Goal: Transaction & Acquisition: Download file/media

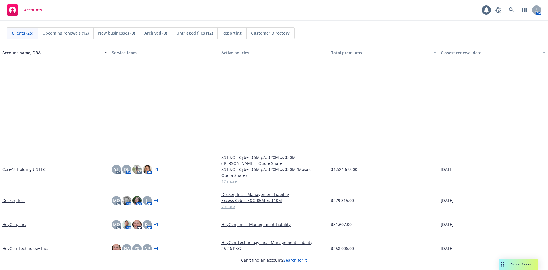
scroll to position [143, 0]
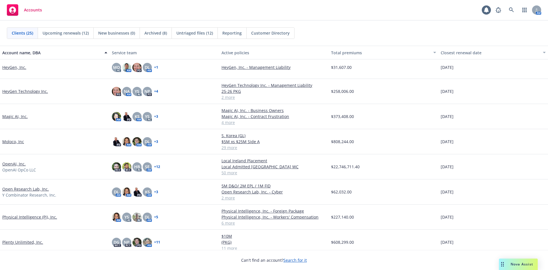
click at [6, 161] on link "OpenAI, Inc." at bounding box center [13, 164] width 23 height 6
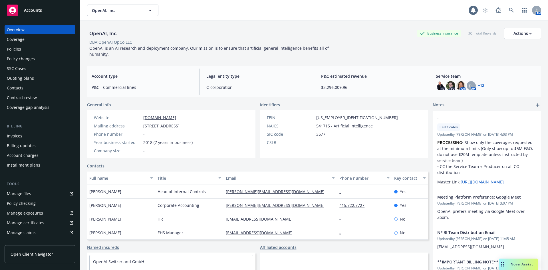
click at [25, 50] on div "Policies" at bounding box center [40, 49] width 66 height 9
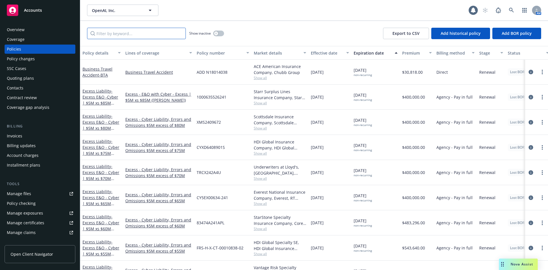
click at [141, 37] on input "Filter by keyword..." at bounding box center [136, 33] width 99 height 11
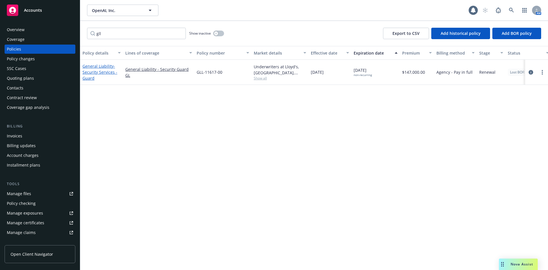
click at [99, 72] on span "- Security Services - Guard" at bounding box center [99, 71] width 35 height 17
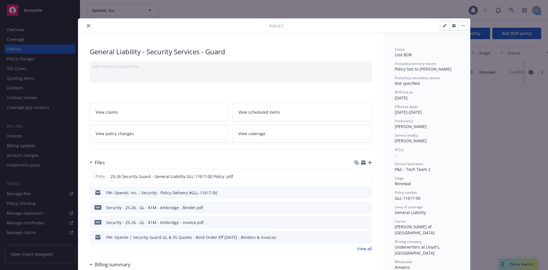
click at [87, 28] on button "close" at bounding box center [88, 25] width 7 height 7
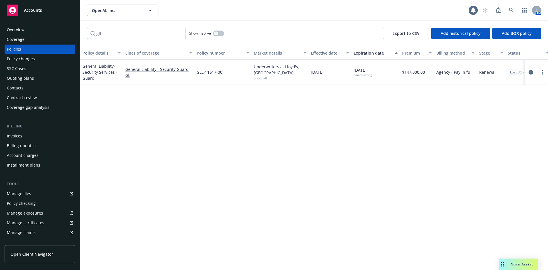
click at [31, 196] on link "Manage files" at bounding box center [40, 193] width 71 height 9
drag, startPoint x: 147, startPoint y: 37, endPoint x: 96, endPoint y: 38, distance: 51.1
click at [96, 38] on input "gll" at bounding box center [136, 33] width 99 height 11
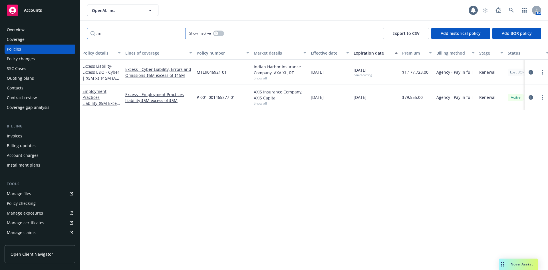
type input "a"
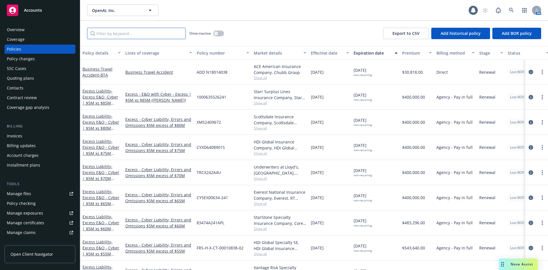
type input "e"
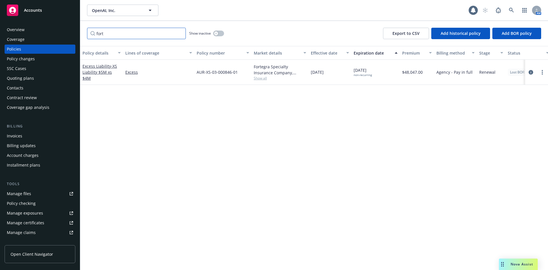
type input "fort"
drag, startPoint x: 238, startPoint y: 71, endPoint x: 193, endPoint y: 73, distance: 45.4
click at [193, 73] on div "Excess Liability - XS Liability $5M xs $4M Excess AUR-XS-03-000846-01 Fortegra …" at bounding box center [355, 72] width 551 height 25
copy div "AUR-XS-03-000846-01"
click at [27, 23] on div "Overview Coverage Policies Policy changes SSC Cases Quoting plans Contacts Cont…" at bounding box center [40, 143] width 80 height 251
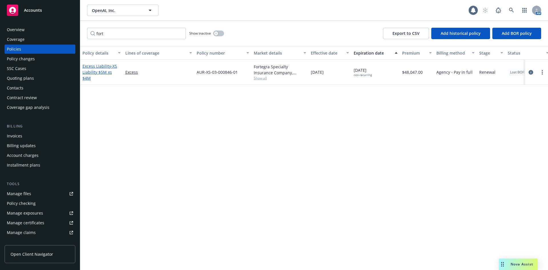
click at [102, 73] on span "- XS Liability $5M xs $4M" at bounding box center [99, 71] width 35 height 17
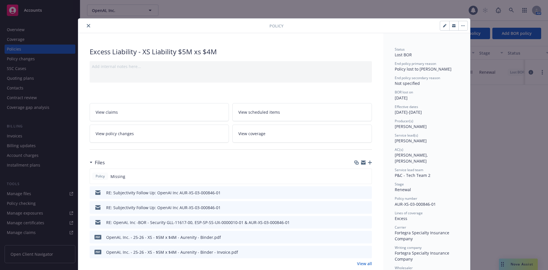
click at [364, 193] on icon "preview file" at bounding box center [366, 192] width 5 height 4
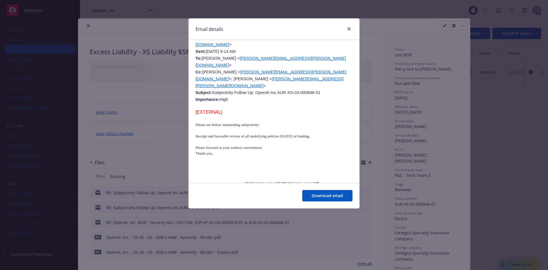
scroll to position [456, 0]
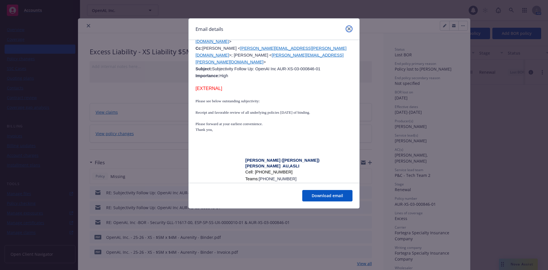
click at [347, 28] on icon "close" at bounding box center [348, 28] width 3 height 3
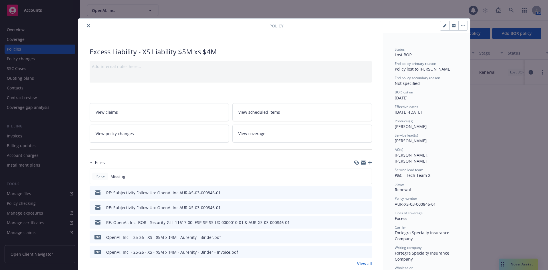
click at [87, 26] on icon "close" at bounding box center [88, 25] width 3 height 3
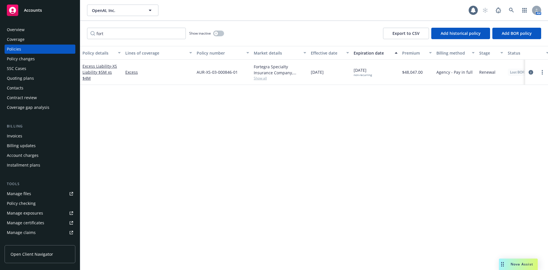
click at [36, 11] on span "Accounts" at bounding box center [33, 10] width 18 height 5
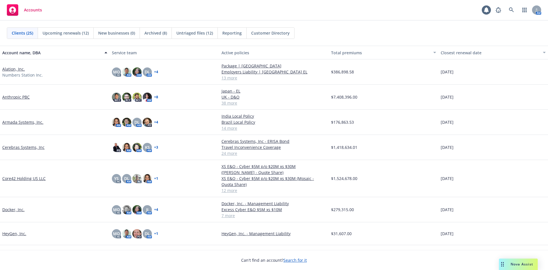
click at [43, 86] on div "Anthropic PBC" at bounding box center [55, 96] width 110 height 25
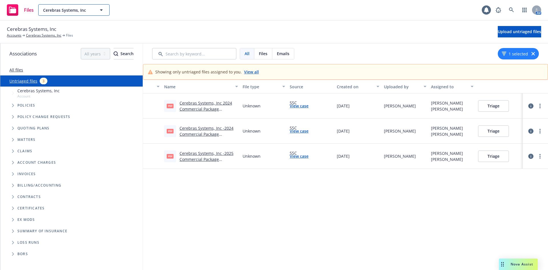
click at [76, 10] on span "Cerebras Systems, Inc" at bounding box center [67, 10] width 49 height 6
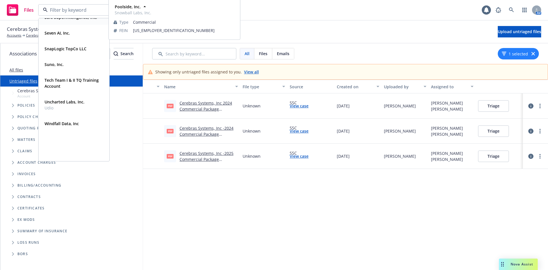
scroll to position [292, 0]
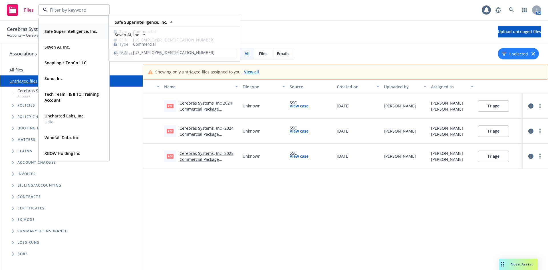
click at [56, 31] on strong "Safe Superintelligence, Inc." at bounding box center [71, 31] width 52 height 5
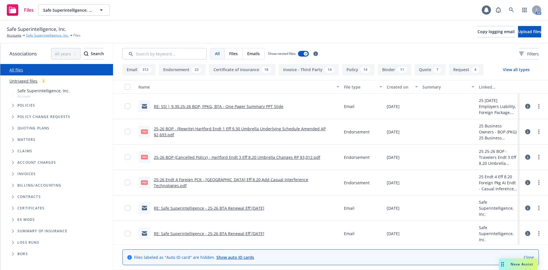
click at [38, 35] on link "Safe Superintelligence, Inc." at bounding box center [47, 35] width 43 height 5
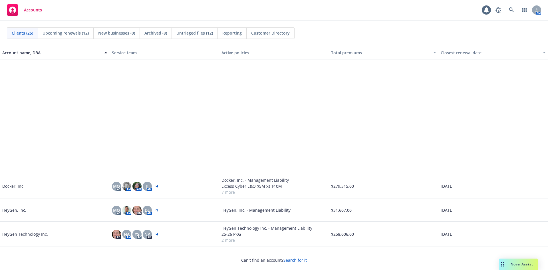
scroll to position [171, 0]
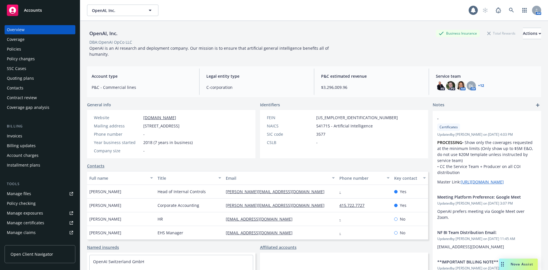
click at [45, 45] on div "Policies" at bounding box center [40, 49] width 66 height 9
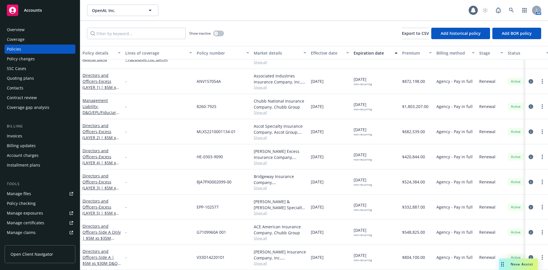
scroll to position [1001, 0]
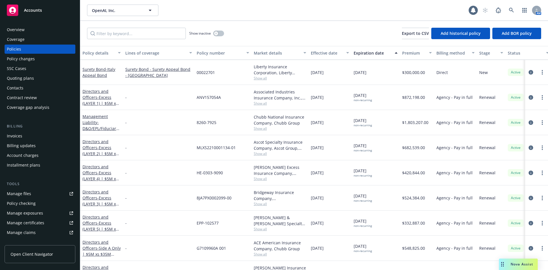
click at [25, 133] on div "Invoices" at bounding box center [40, 135] width 66 height 9
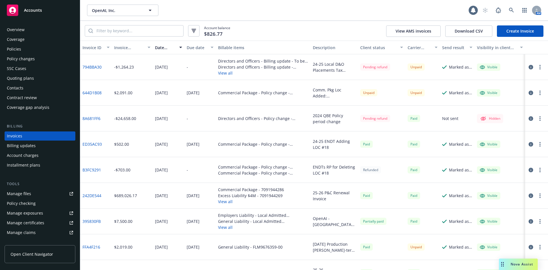
click at [171, 14] on div "OpenAI, Inc. OpenAI, Inc." at bounding box center [277, 10] width 381 height 11
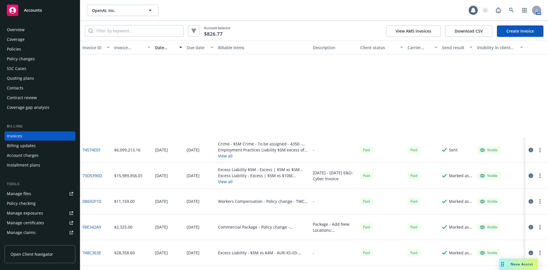
scroll to position [342, 0]
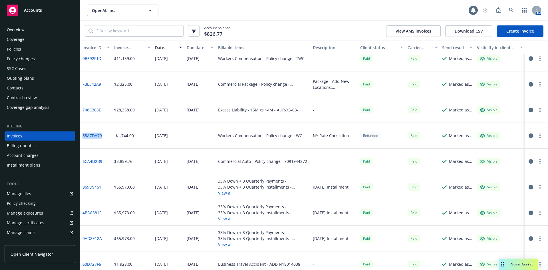
drag, startPoint x: 104, startPoint y: 133, endPoint x: 83, endPoint y: 134, distance: 21.1
click at [83, 134] on div "55A7DA79" at bounding box center [96, 136] width 32 height 26
copy link "55A7DA79"
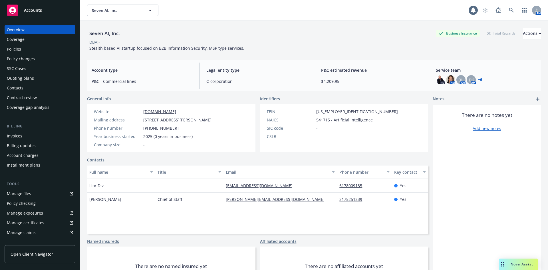
click at [37, 49] on div "Policies" at bounding box center [40, 49] width 66 height 9
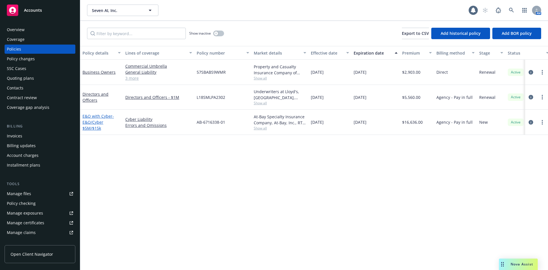
click at [97, 123] on span "- E&O/Cyber $5M/$15k" at bounding box center [97, 121] width 31 height 17
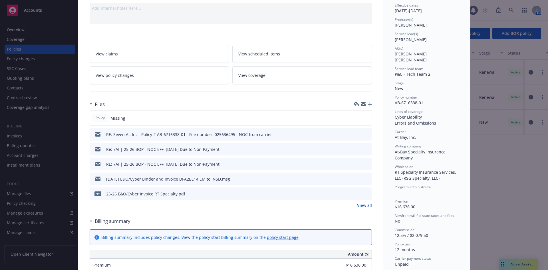
scroll to position [86, 0]
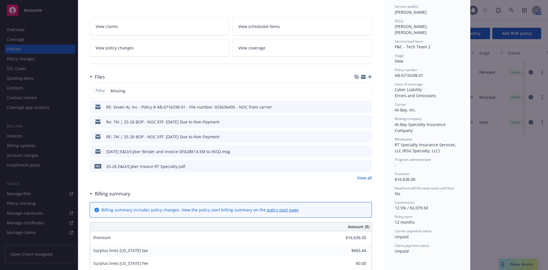
click at [365, 106] on icon "preview file" at bounding box center [366, 106] width 5 height 4
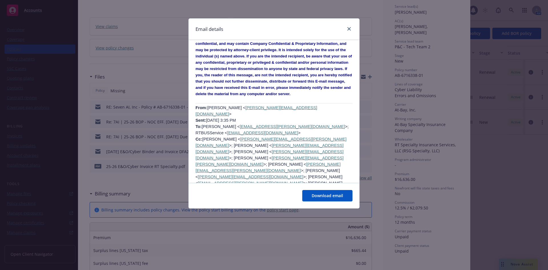
scroll to position [379, 0]
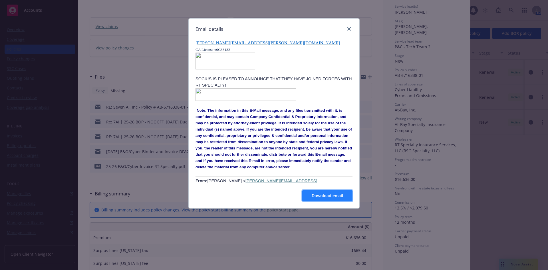
click at [329, 195] on span "Download email" at bounding box center [327, 195] width 31 height 5
click at [171, 187] on div "Email details RE: Seven AI, Inc - Policy # AB-6716338-01 - File number: 0256364…" at bounding box center [274, 135] width 548 height 270
click at [348, 28] on icon "close" at bounding box center [348, 28] width 3 height 3
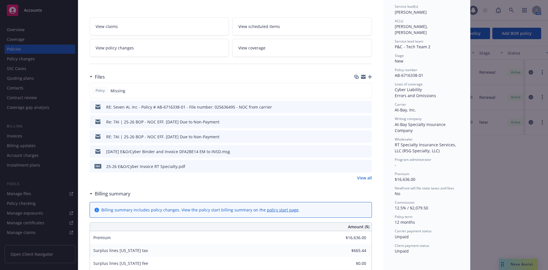
click at [364, 120] on icon "preview file" at bounding box center [366, 121] width 5 height 4
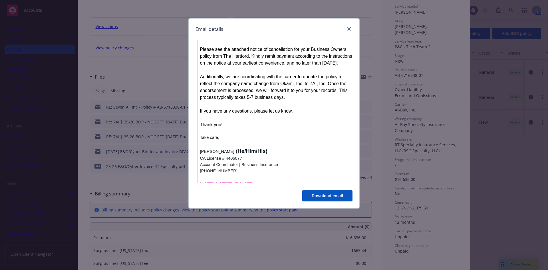
scroll to position [759, 0]
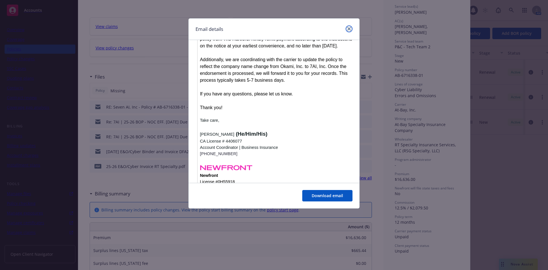
click at [349, 26] on link "close" at bounding box center [348, 28] width 7 height 7
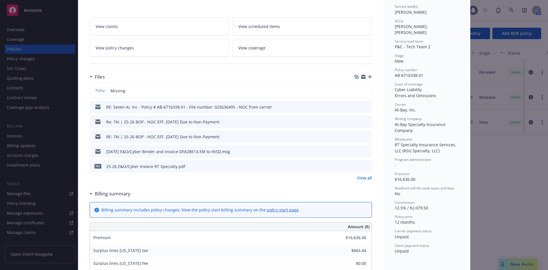
click at [365, 149] on icon "preview file" at bounding box center [366, 151] width 5 height 4
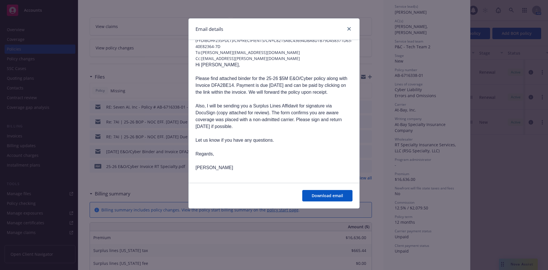
scroll to position [0, 0]
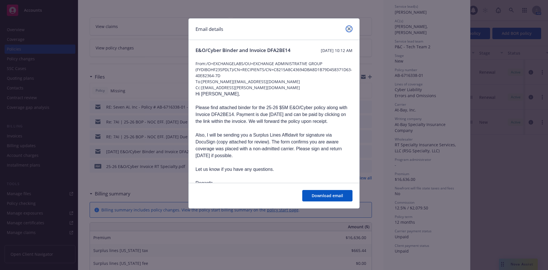
click at [347, 27] on link "close" at bounding box center [348, 28] width 7 height 7
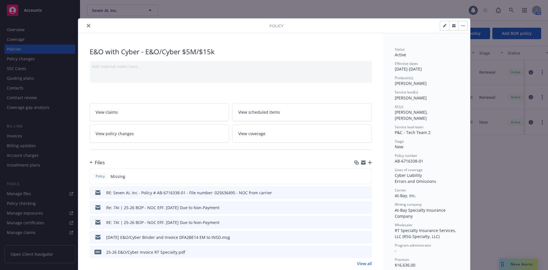
click at [88, 27] on icon "close" at bounding box center [88, 25] width 3 height 3
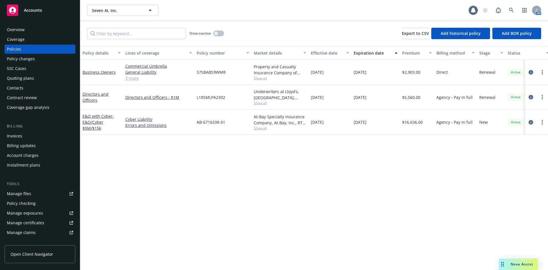
click at [44, 21] on div "Overview Coverage Policies Policy changes SSC Cases Quoting plans Contacts Cont…" at bounding box center [40, 143] width 80 height 251
click at [28, 136] on div "Invoices" at bounding box center [40, 135] width 66 height 9
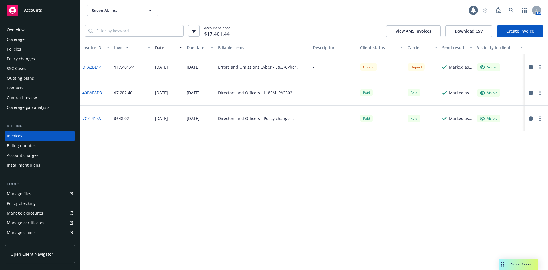
click at [92, 67] on link "DFA2BE14" at bounding box center [91, 67] width 19 height 6
